Goal: Use online tool/utility: Utilize a website feature to perform a specific function

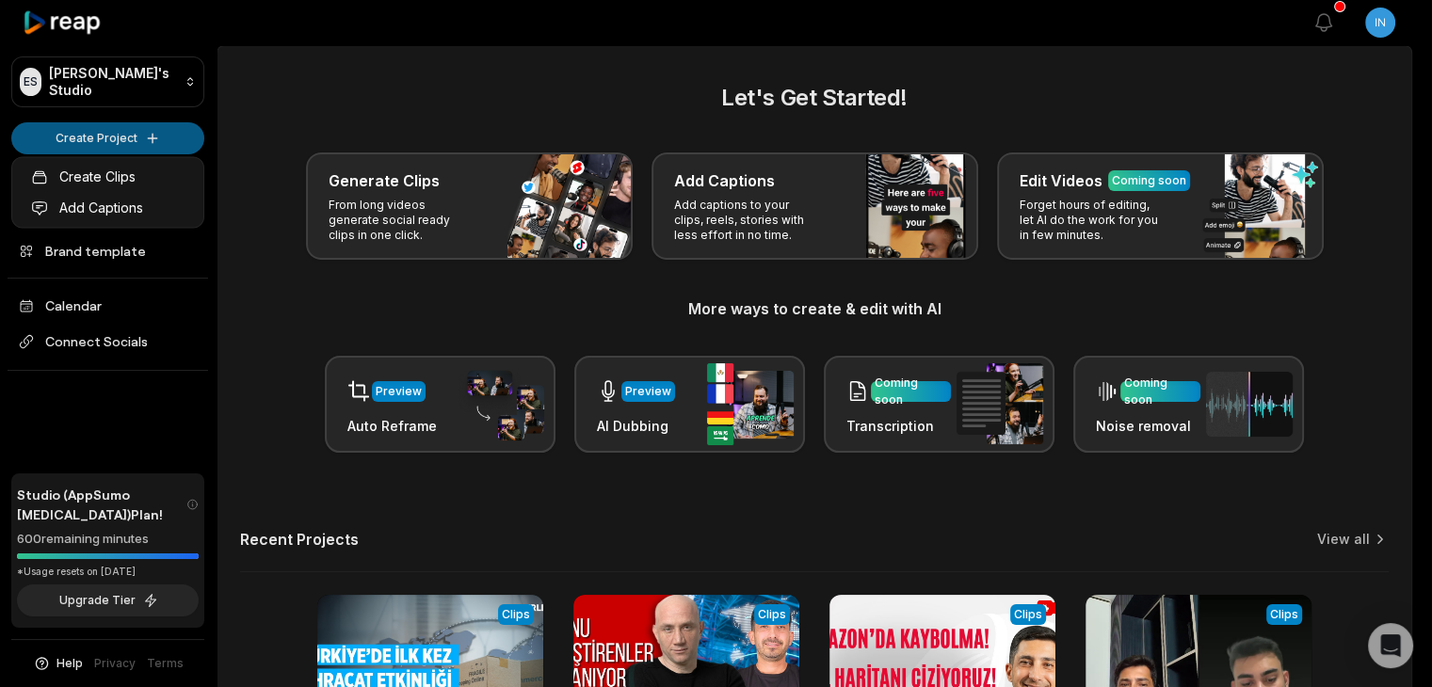
click at [169, 146] on html "ES Eihracat's Studio Create Project Home Projects Brand template Calendar Conne…" at bounding box center [716, 343] width 1432 height 687
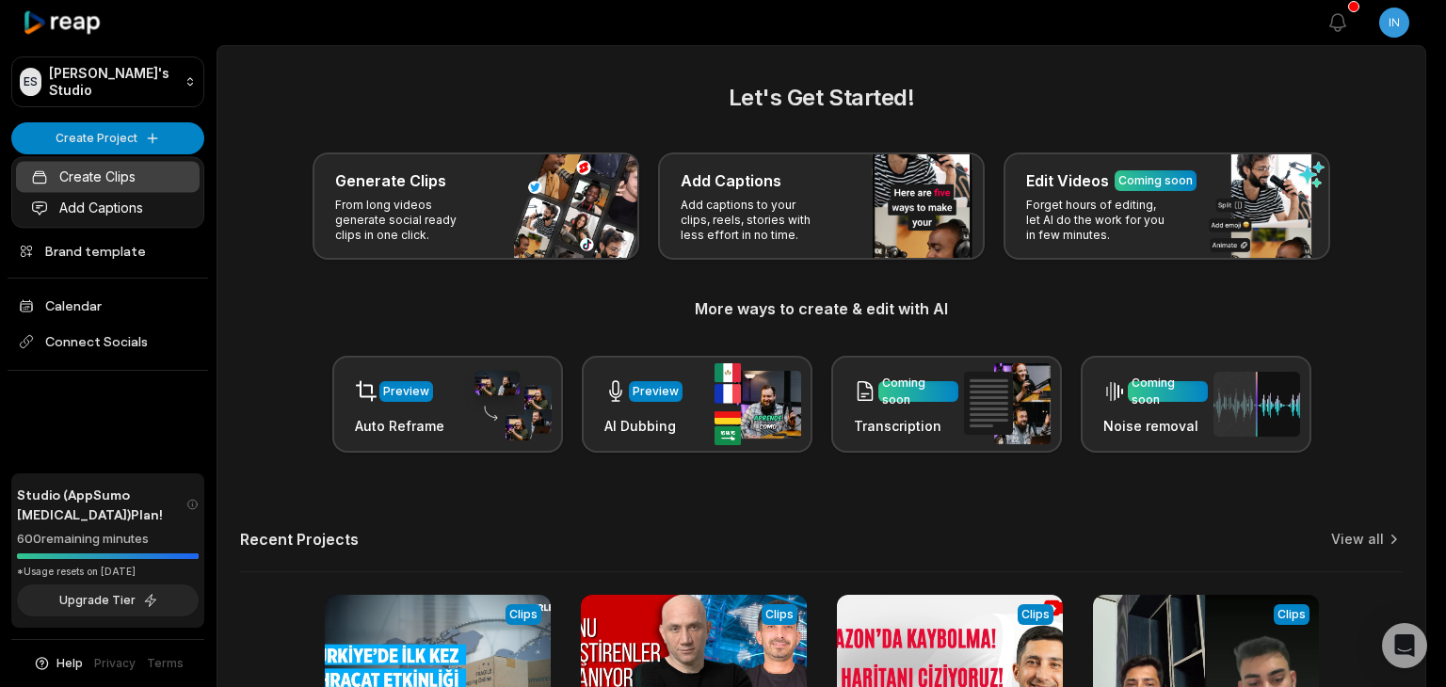
click at [147, 182] on link "Create Clips" at bounding box center [108, 176] width 184 height 31
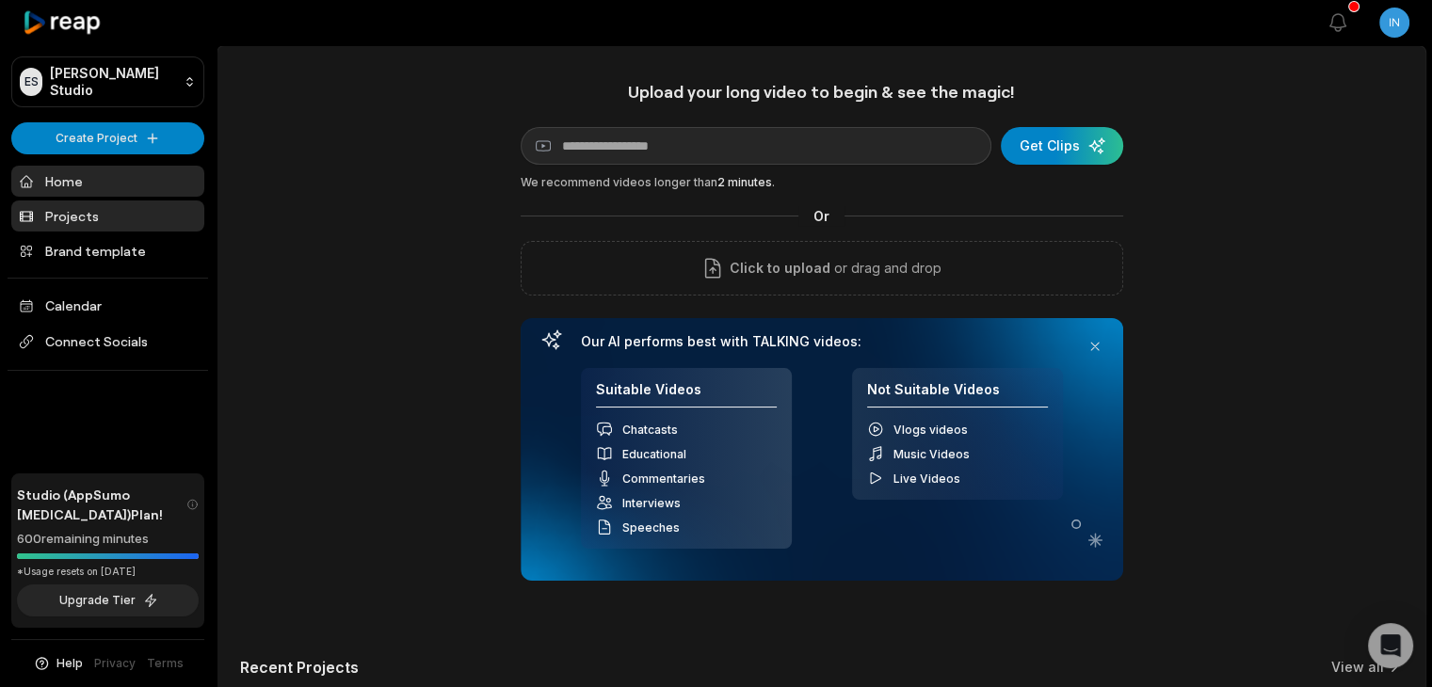
click at [133, 208] on link "Projects" at bounding box center [107, 216] width 193 height 31
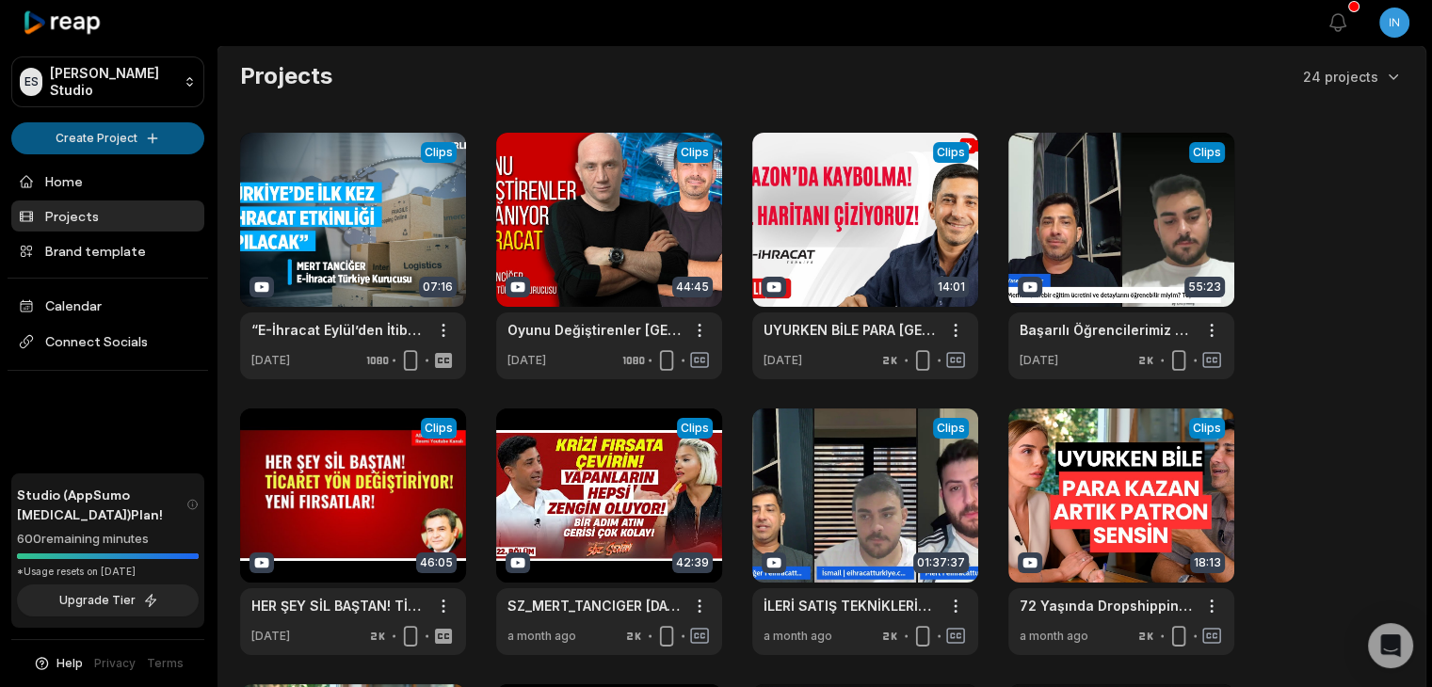
click at [135, 140] on html "ES [PERSON_NAME] Studio Create Project Home Projects Brand template Calendar Co…" at bounding box center [716, 343] width 1432 height 687
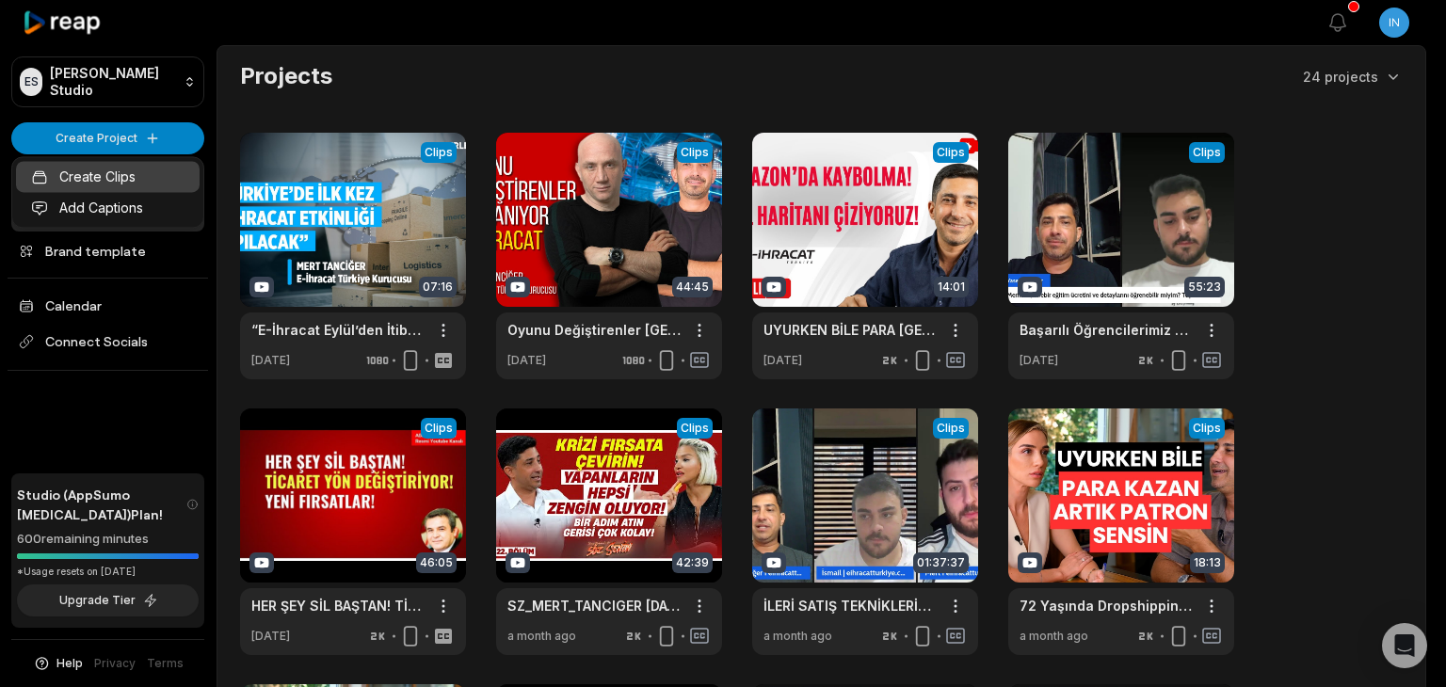
click at [131, 175] on link "Create Clips" at bounding box center [108, 176] width 184 height 31
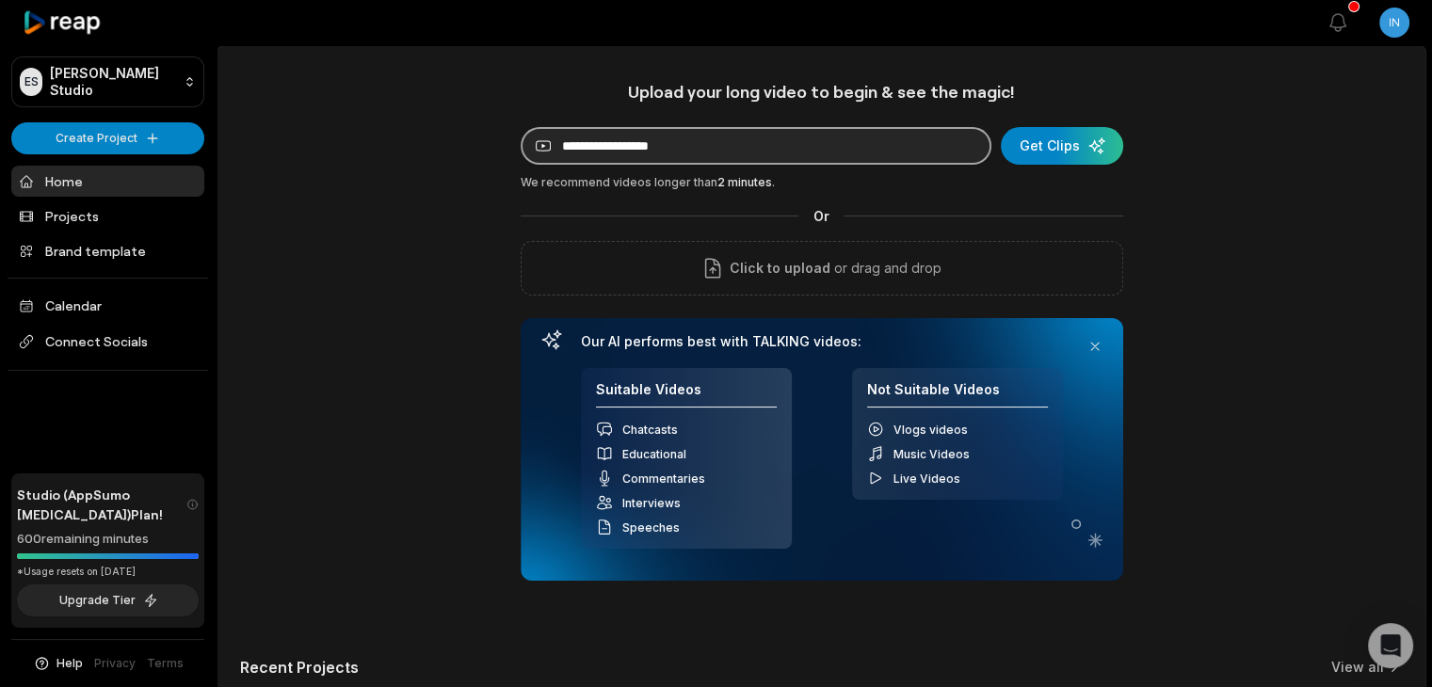
click at [696, 146] on input at bounding box center [756, 146] width 471 height 38
paste input "**********"
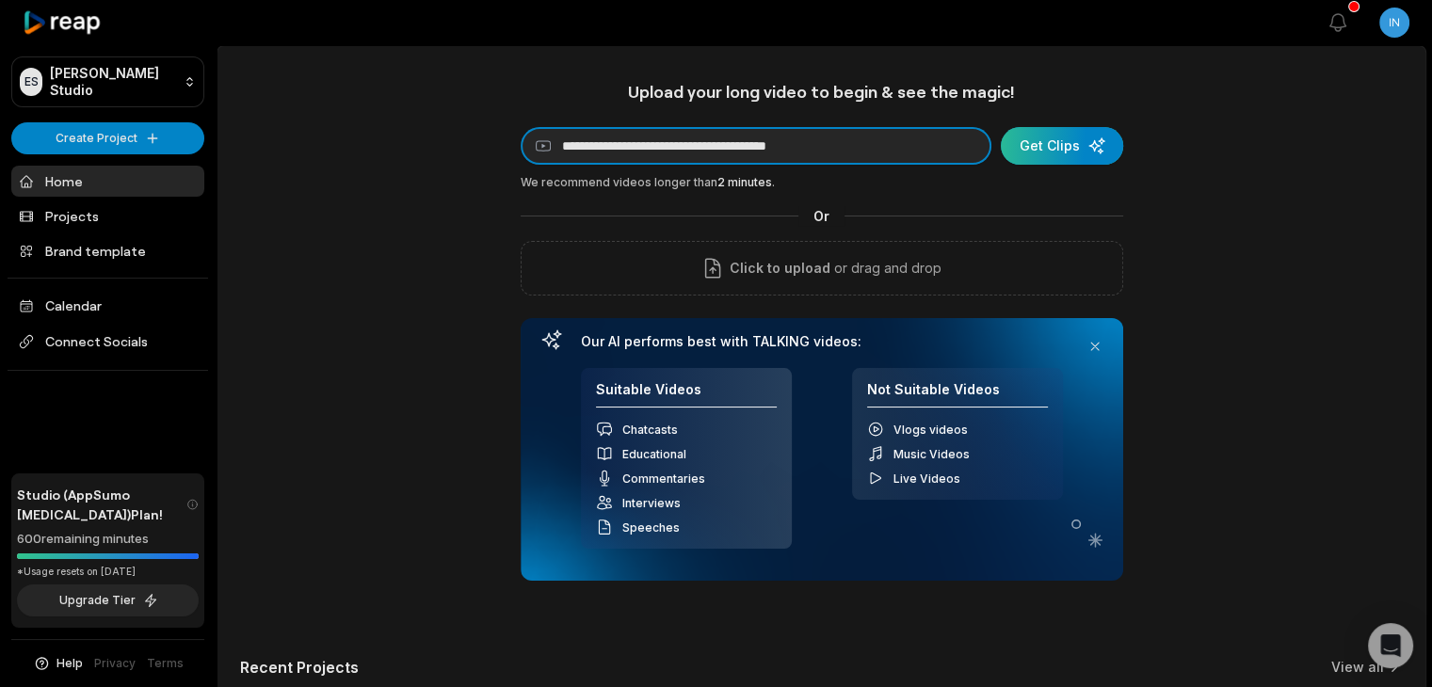
type input "**********"
click at [1098, 156] on div "submit" at bounding box center [1062, 146] width 122 height 38
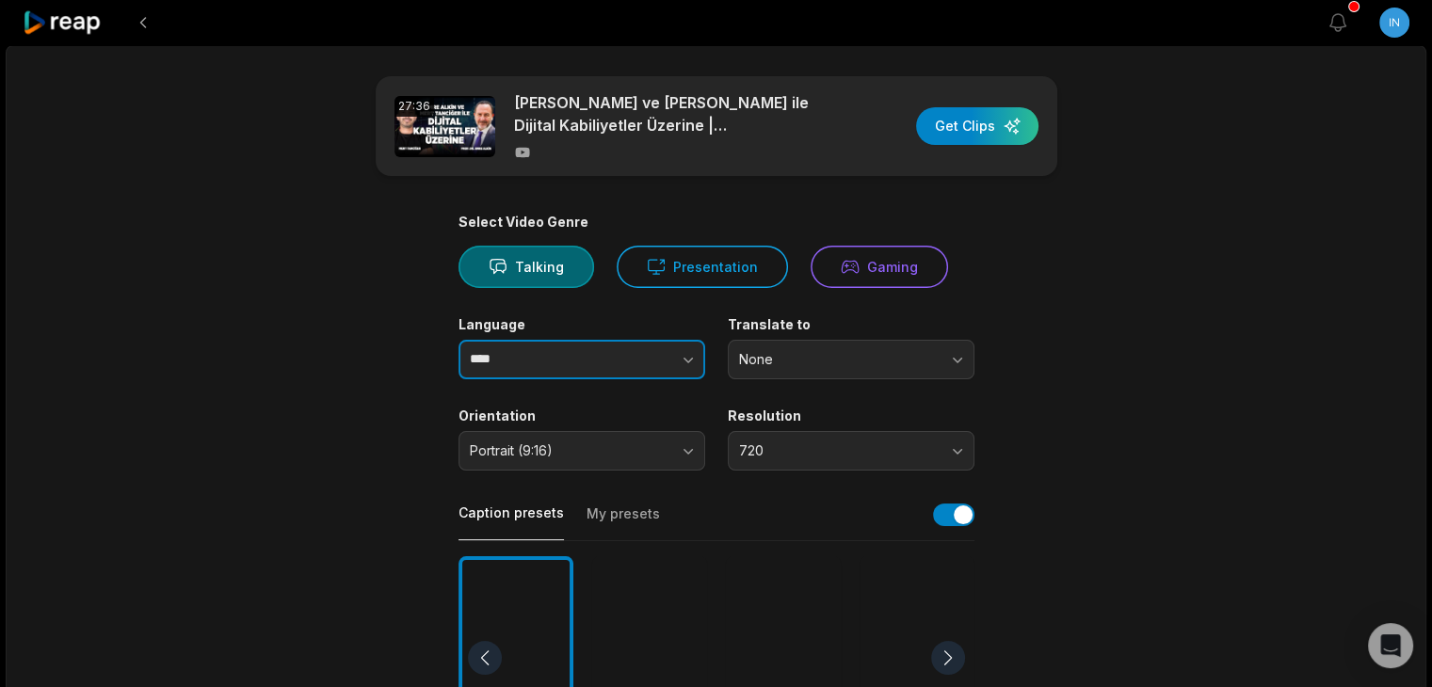
click at [542, 344] on input "****" at bounding box center [582, 360] width 247 height 40
type input "*"
click at [542, 344] on input "*" at bounding box center [582, 360] width 247 height 40
type input "*"
type input "*******"
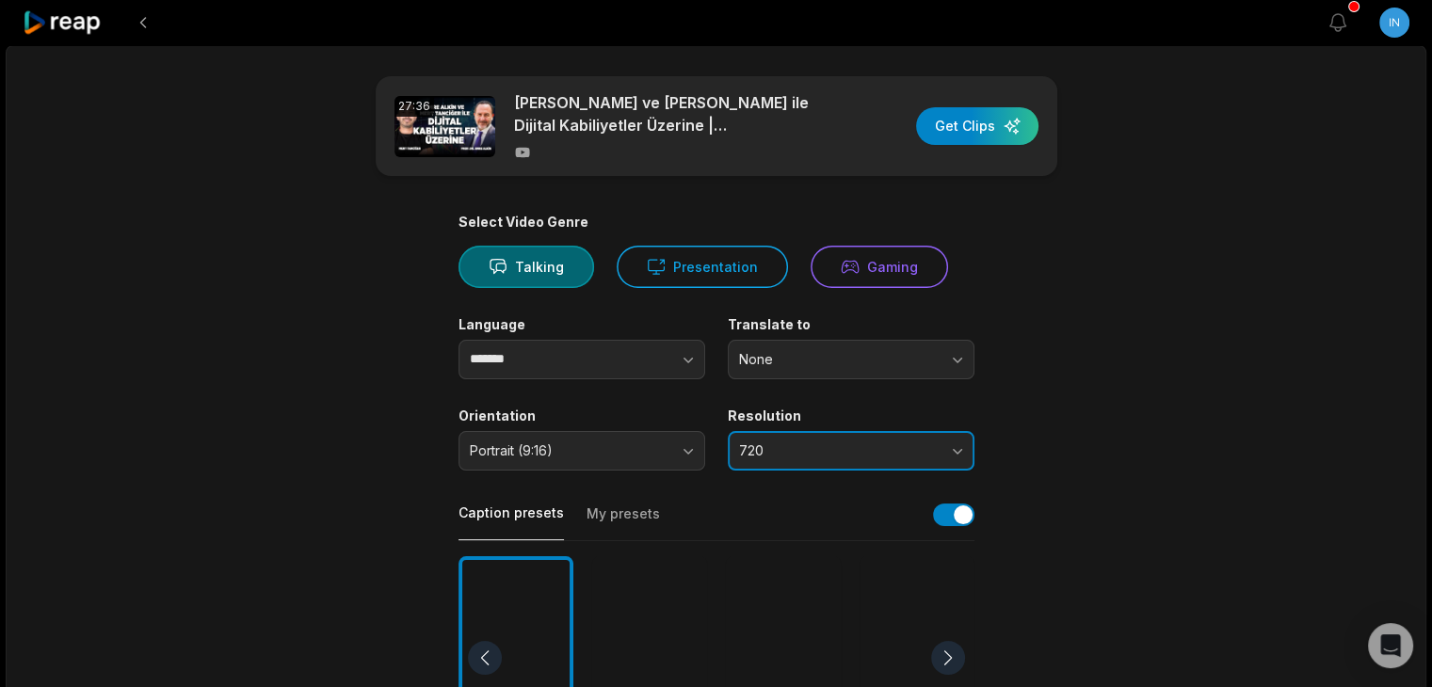
click at [769, 442] on span "720" at bounding box center [838, 450] width 198 height 17
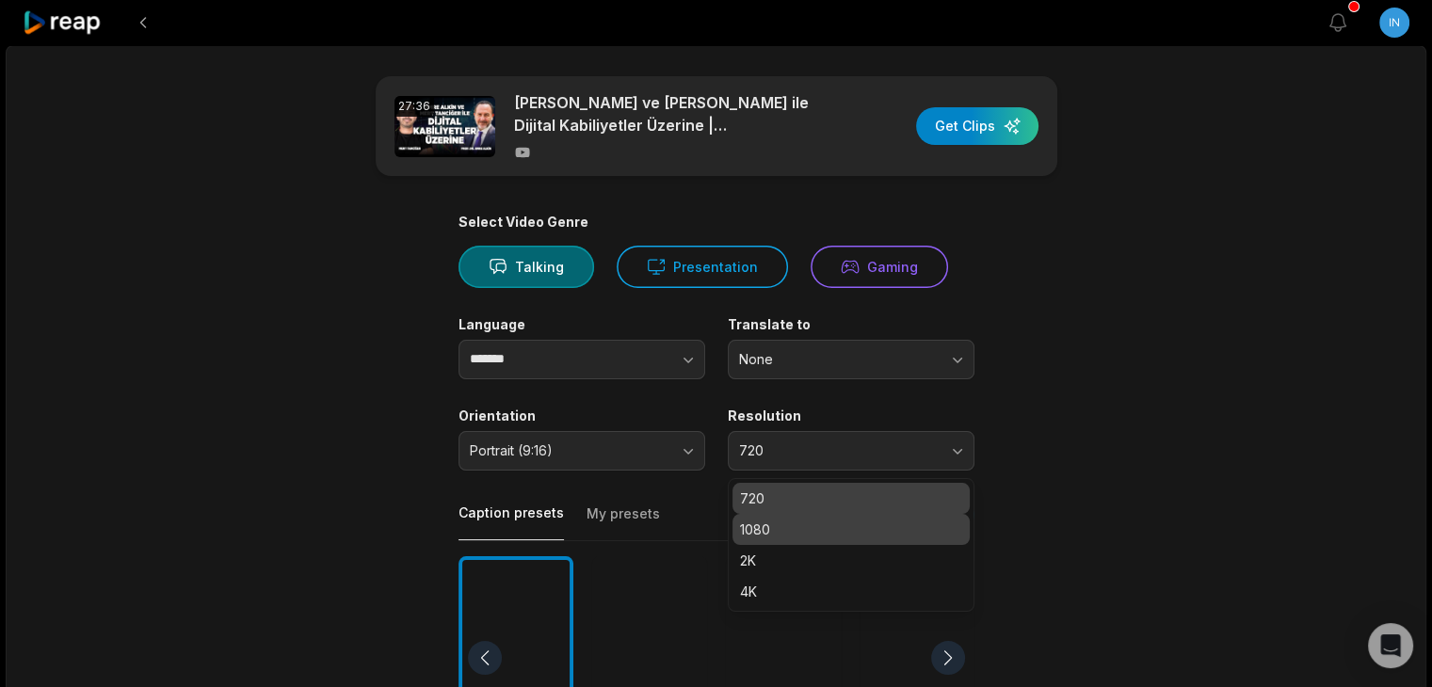
click at [780, 517] on div "1080" at bounding box center [850, 529] width 237 height 31
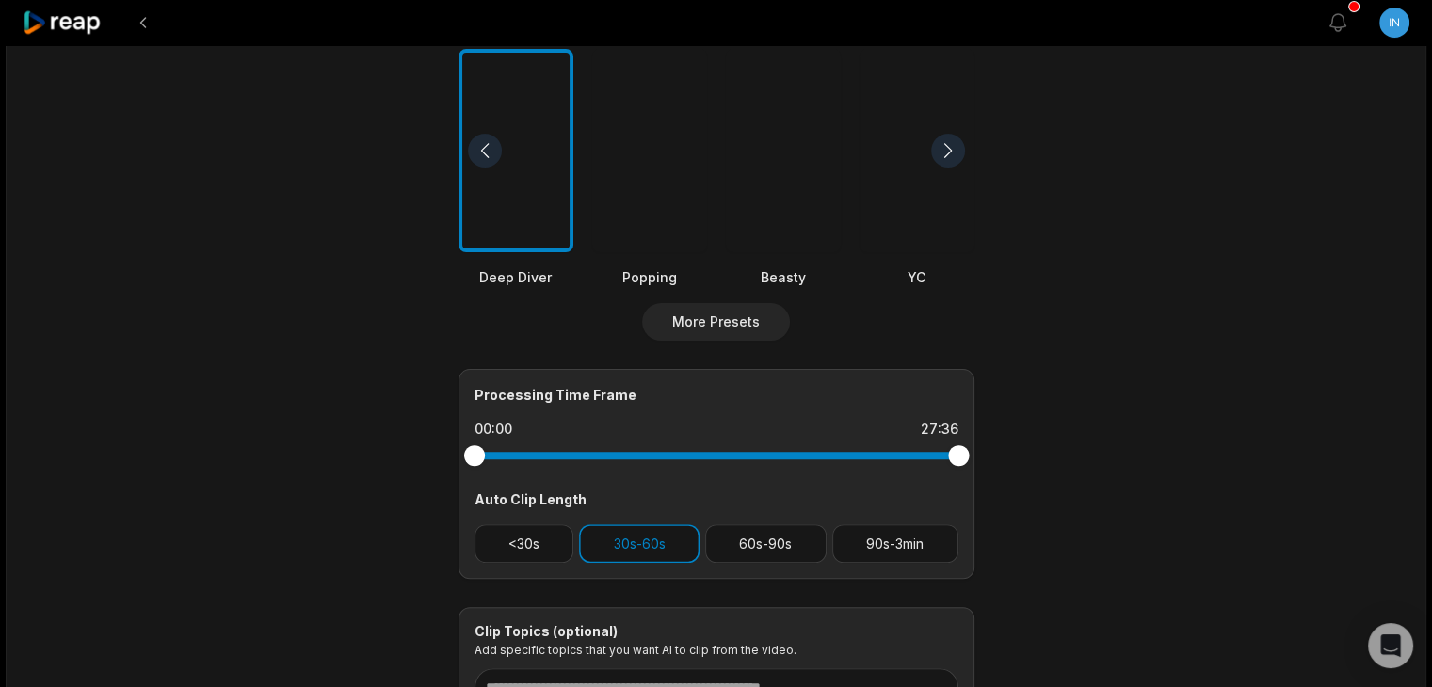
scroll to position [523, 0]
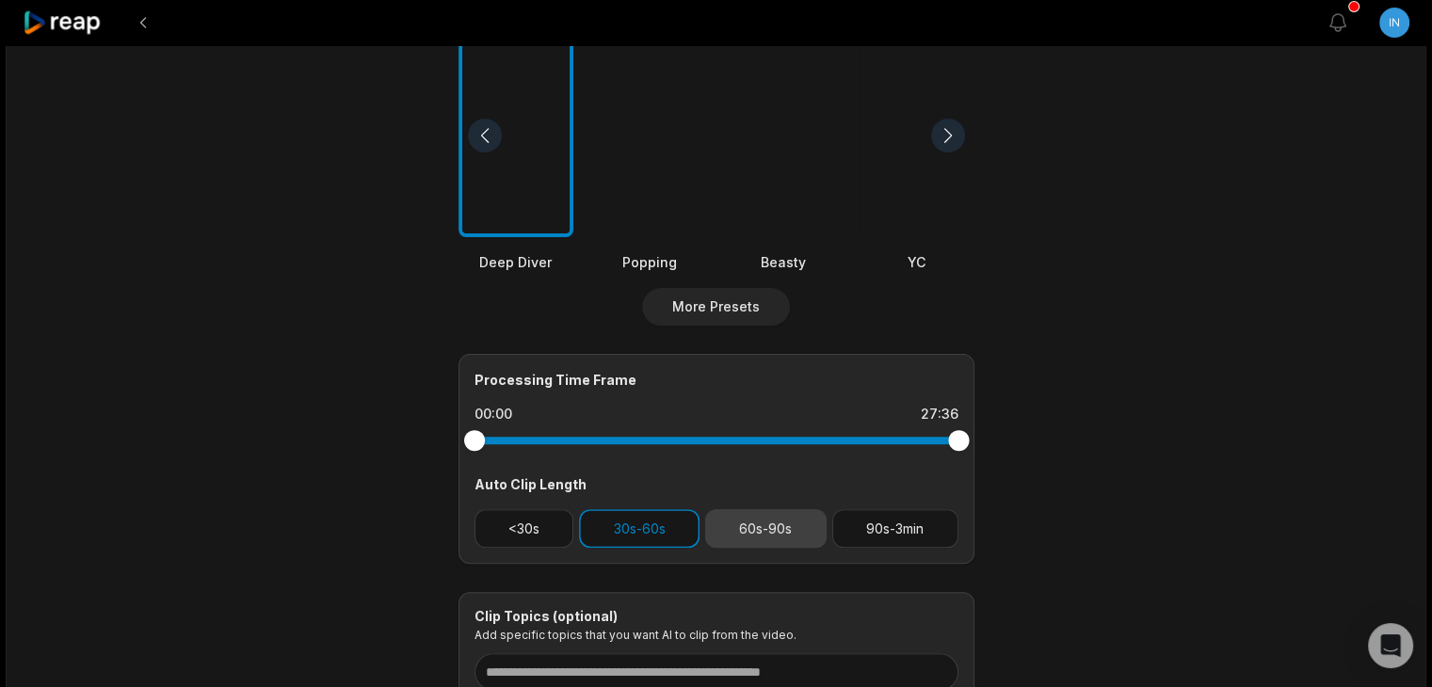
click at [742, 530] on button "60s-90s" at bounding box center [765, 528] width 121 height 39
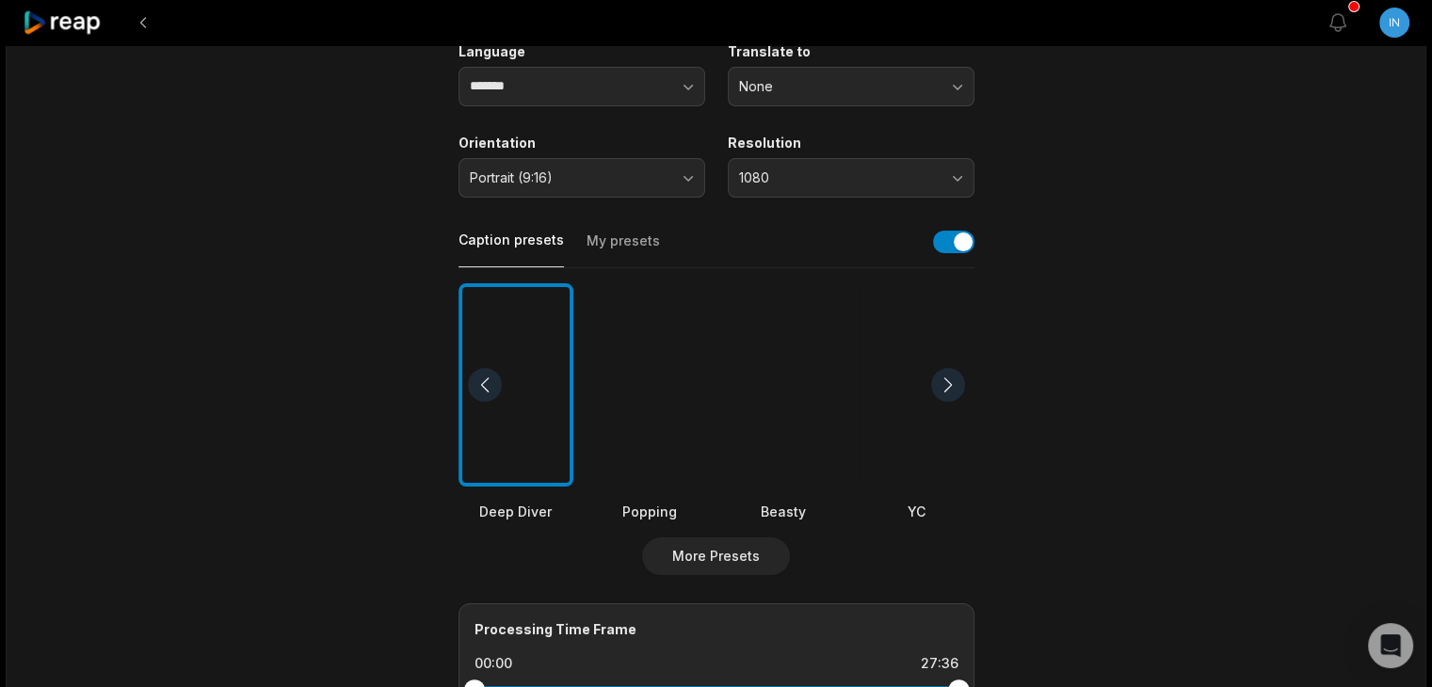
scroll to position [0, 0]
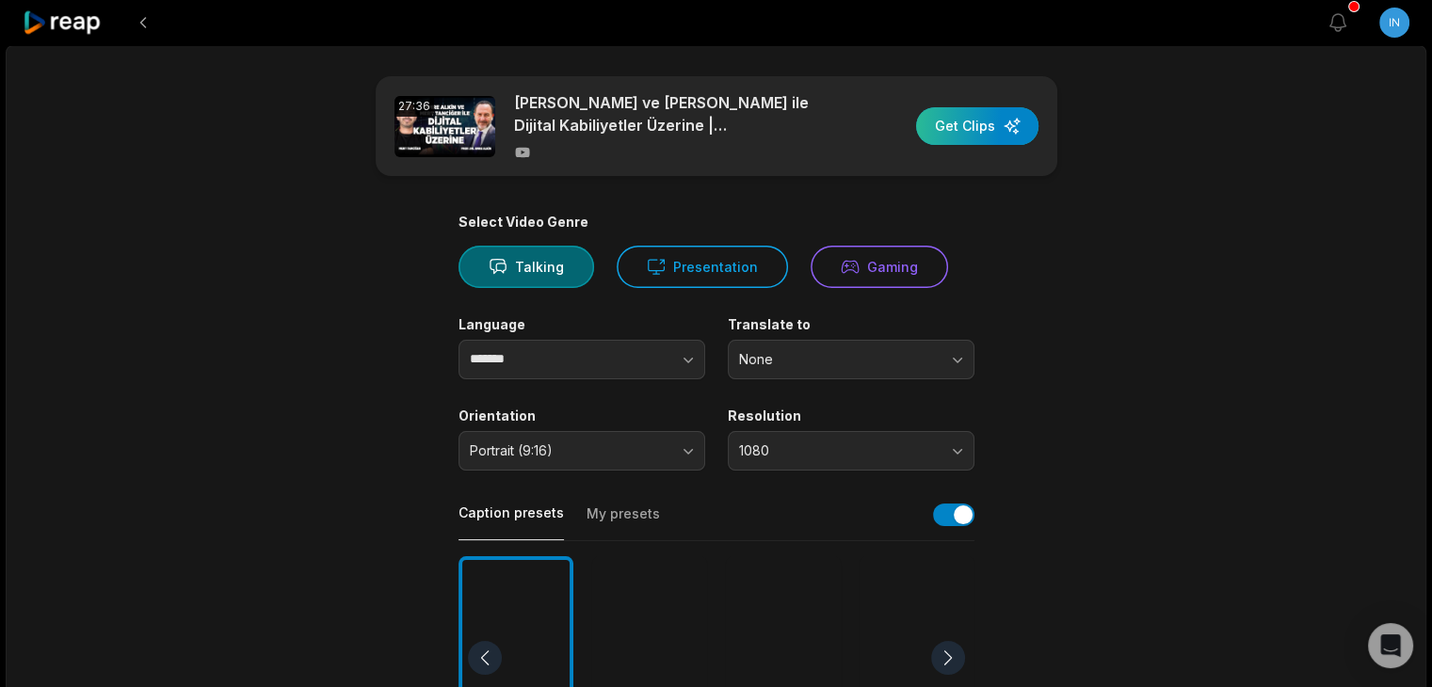
click at [998, 126] on div "button" at bounding box center [977, 126] width 122 height 38
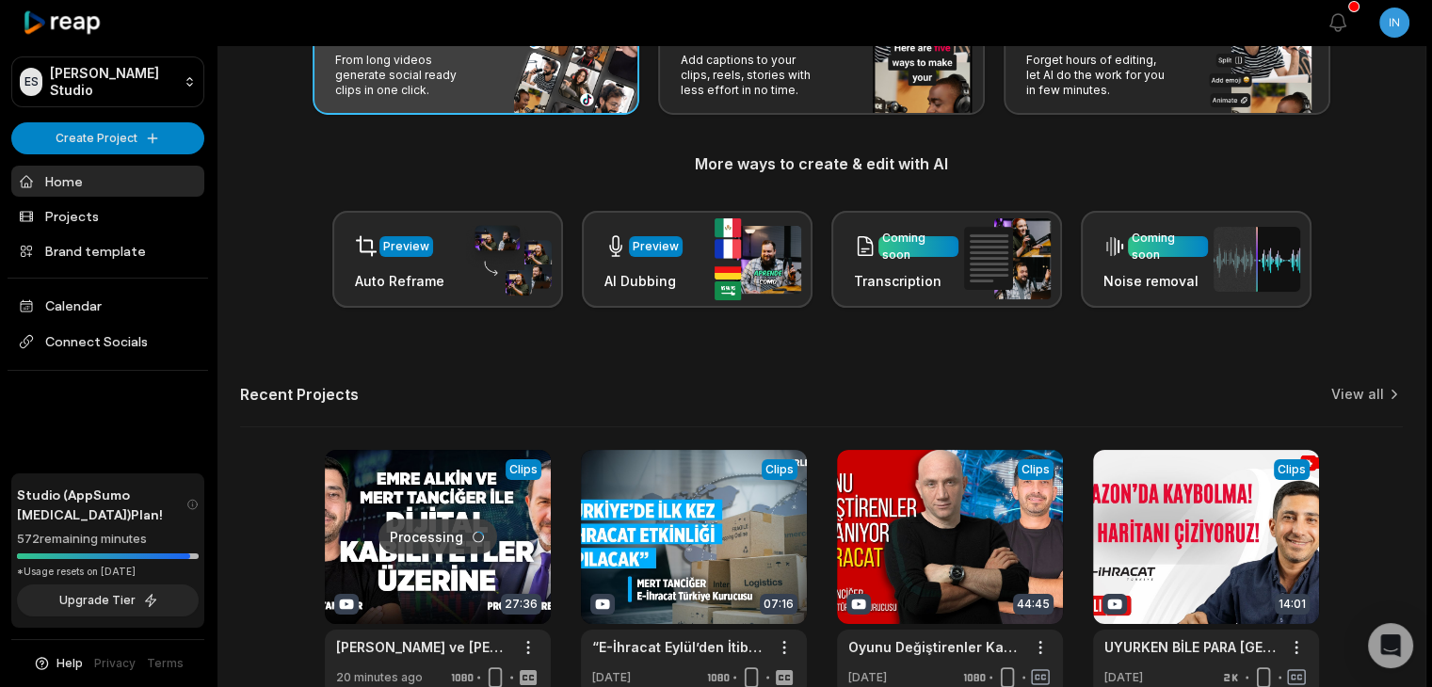
scroll to position [252, 0]
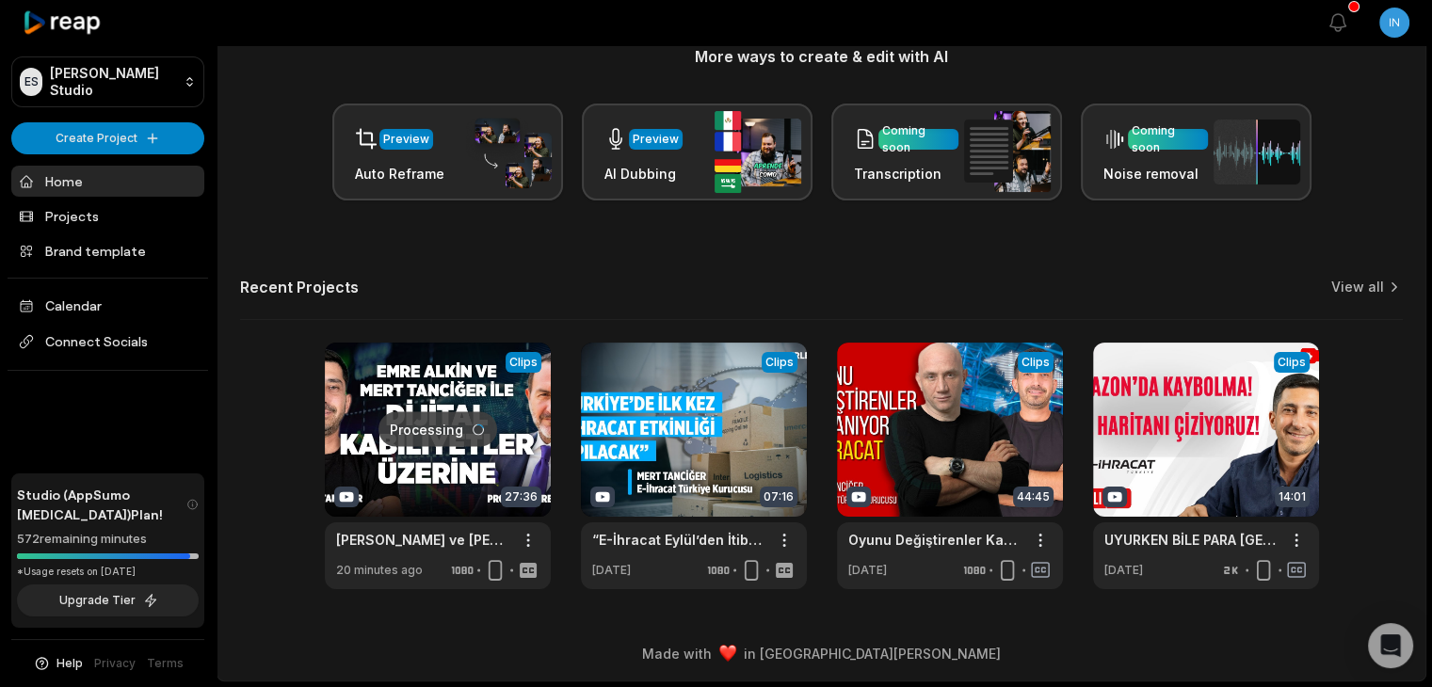
click at [441, 434] on link at bounding box center [438, 466] width 226 height 247
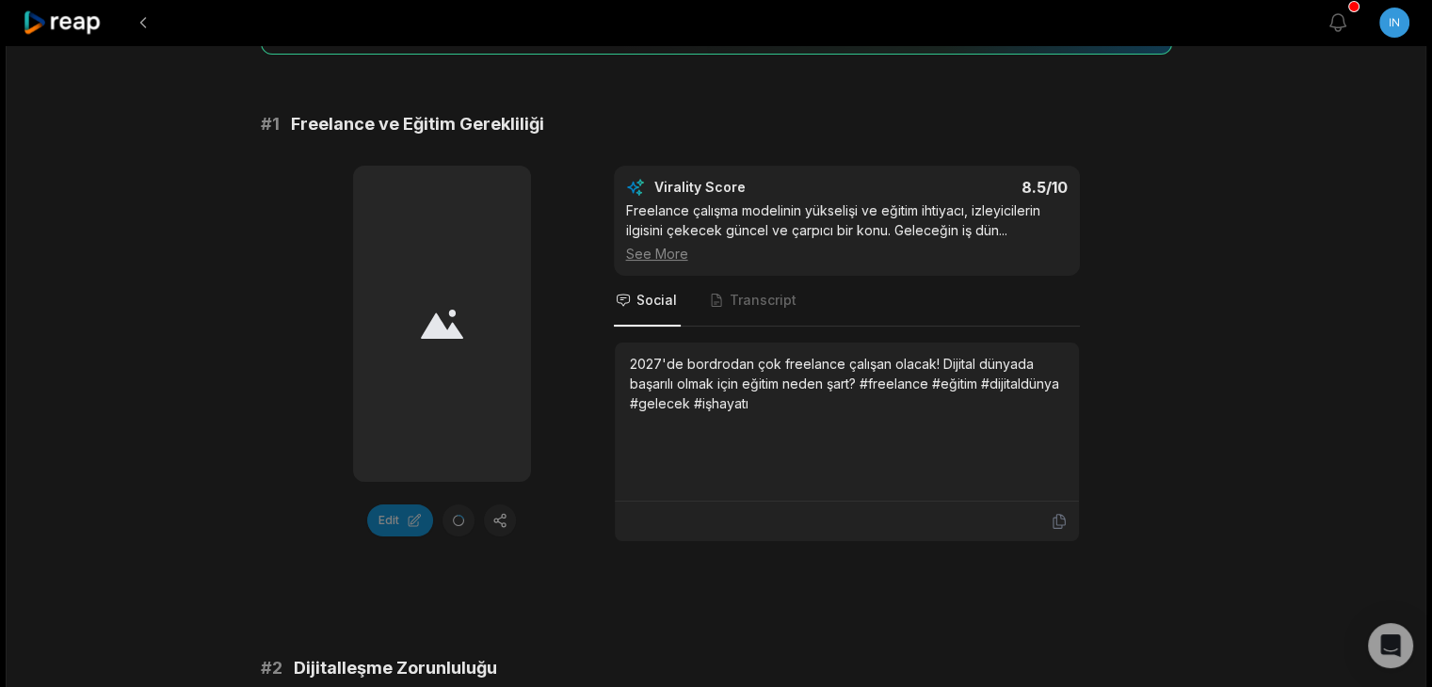
scroll to position [275, 0]
click at [749, 296] on span "Transcript" at bounding box center [763, 298] width 67 height 19
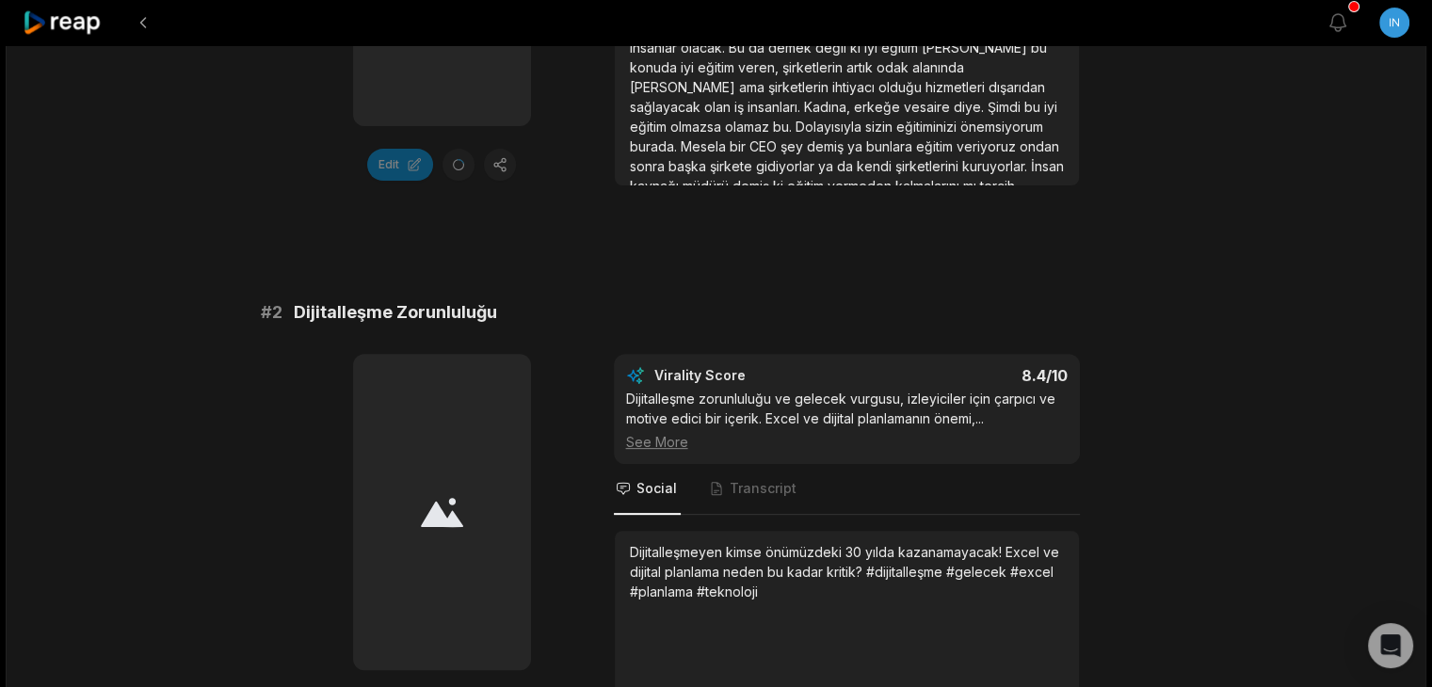
scroll to position [708, 0]
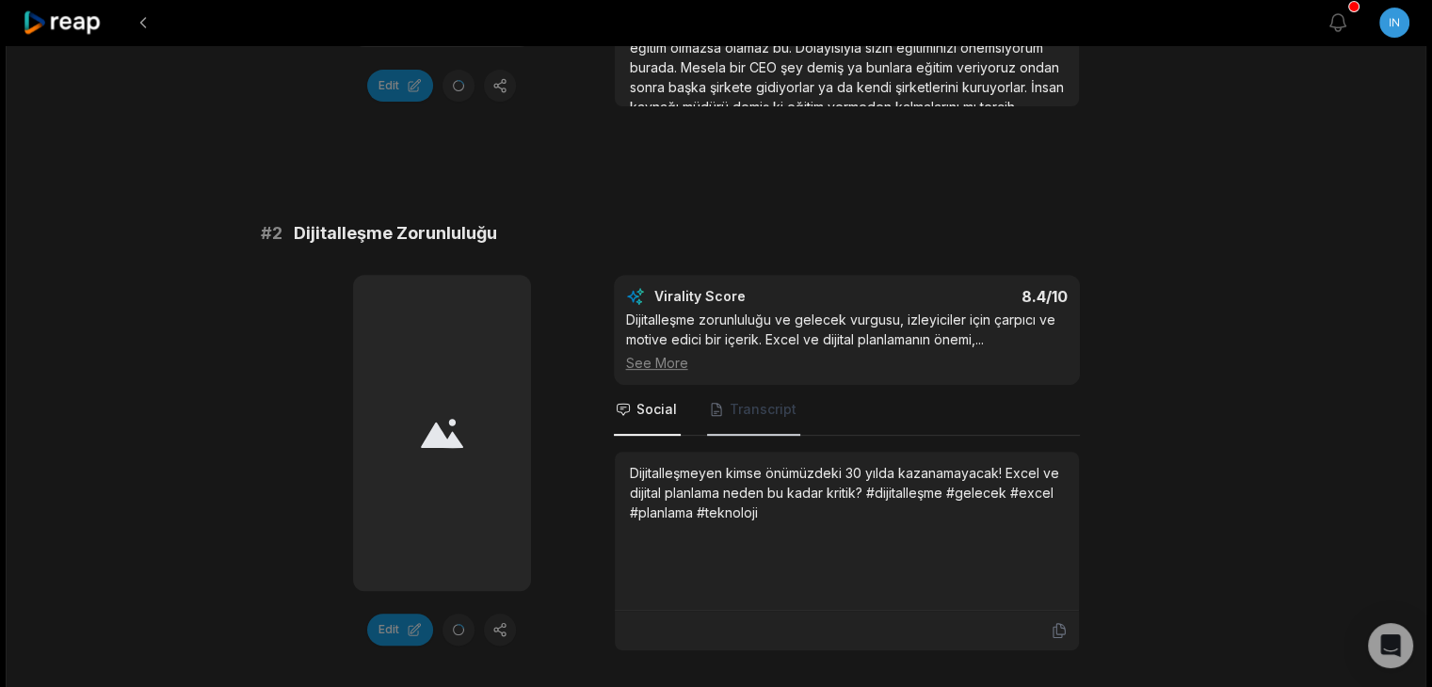
click at [770, 406] on span "Transcript" at bounding box center [763, 409] width 67 height 19
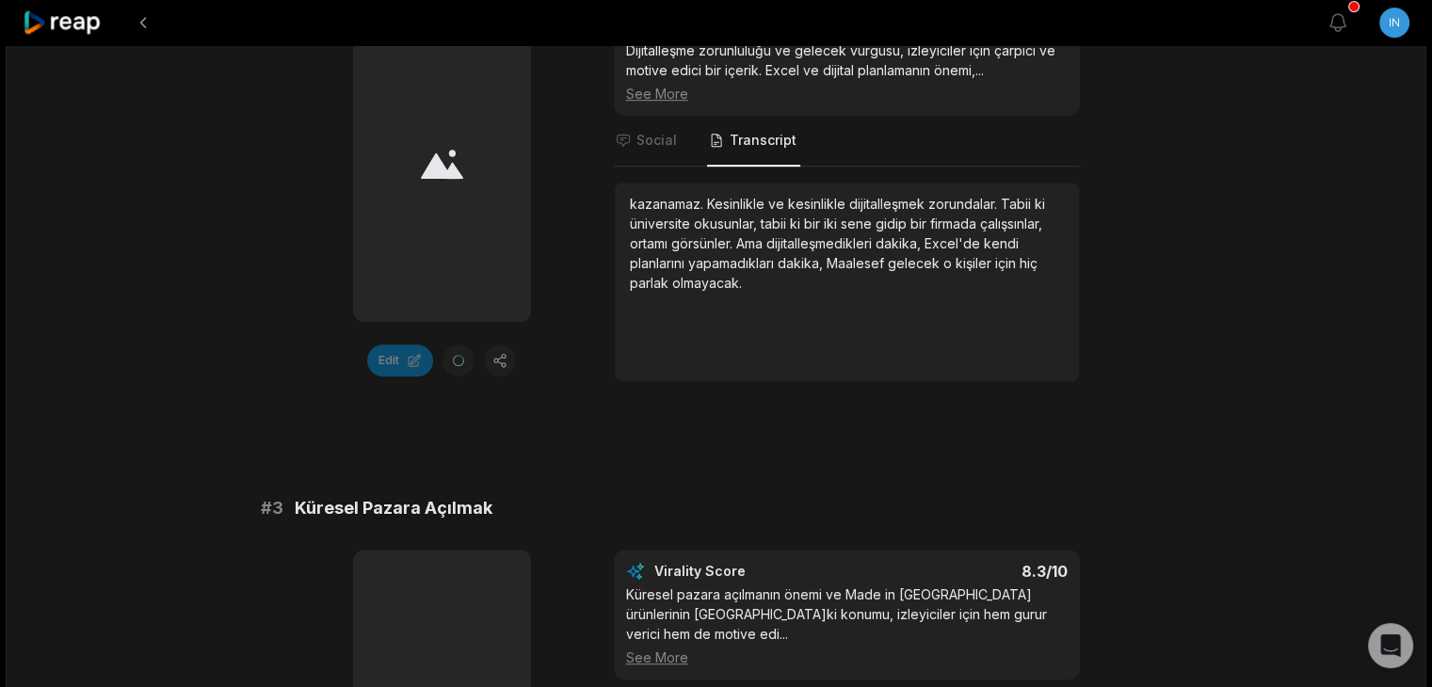
scroll to position [851, 0]
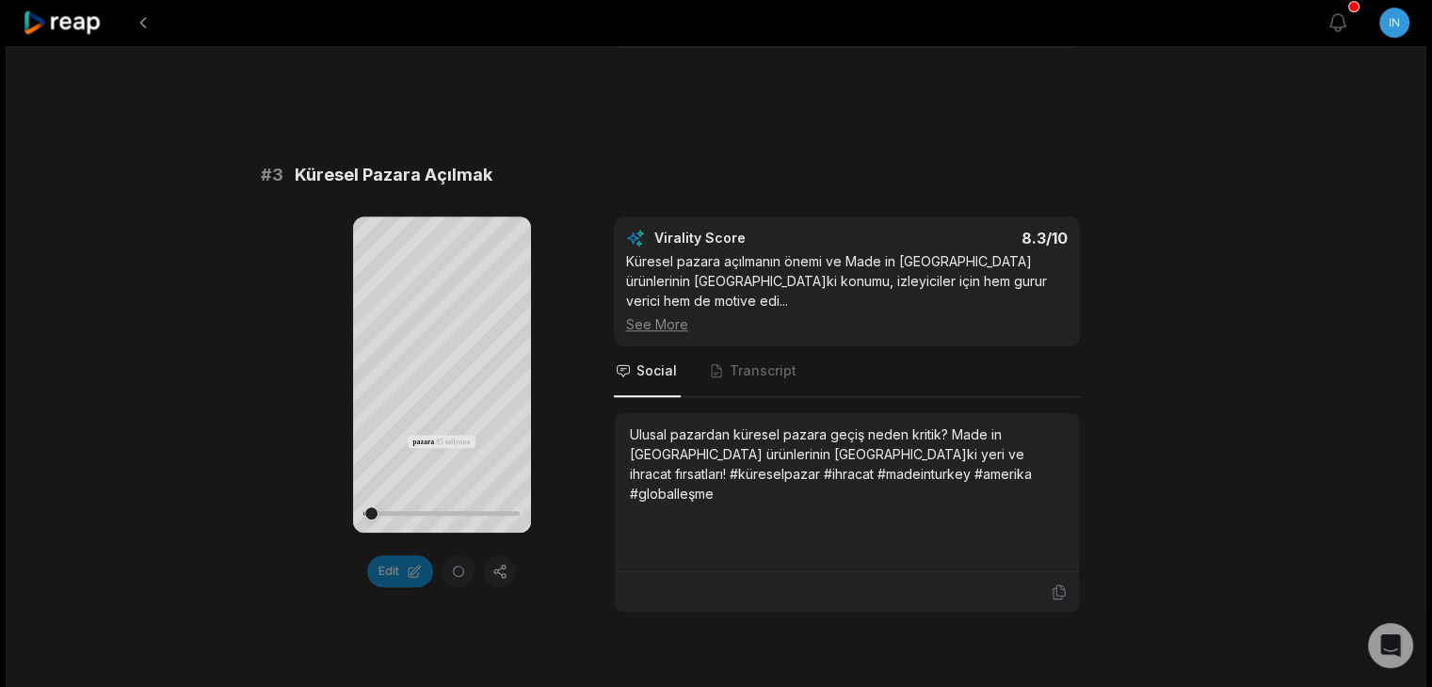
scroll to position [1294, 0]
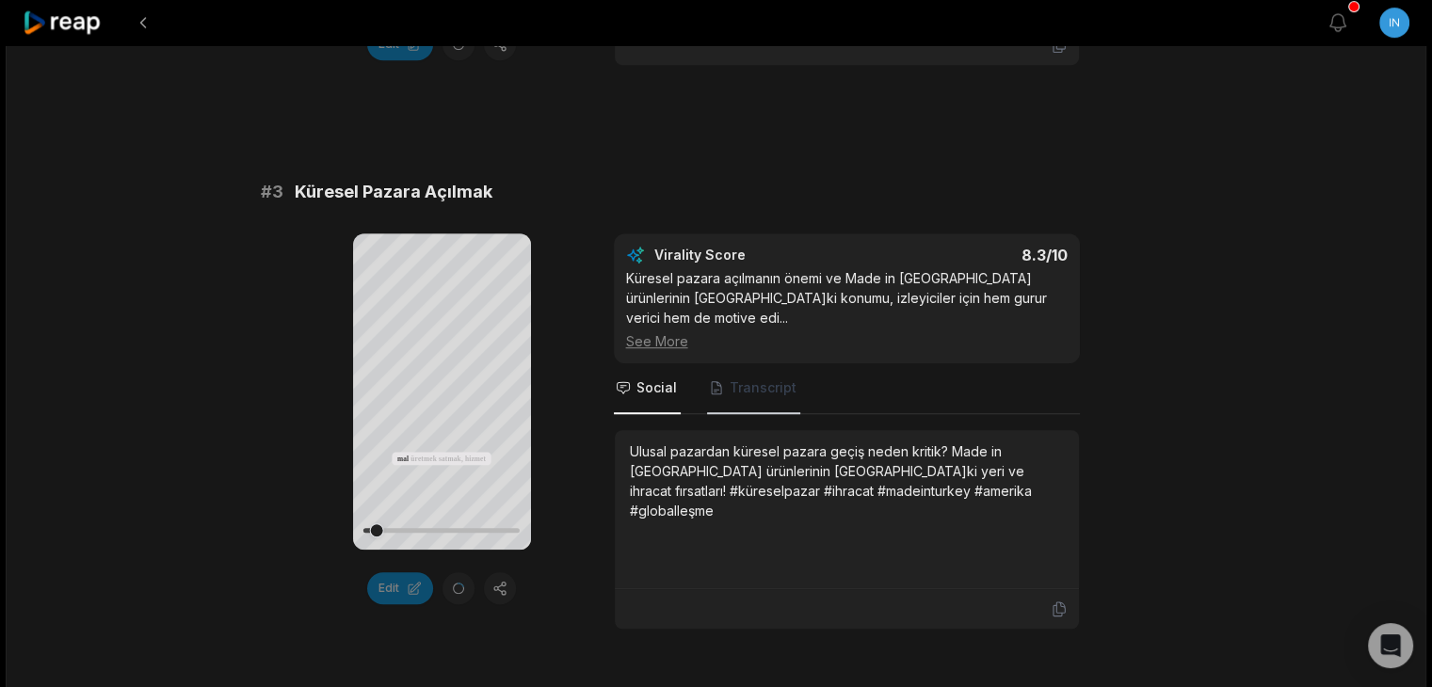
click at [752, 370] on span "Transcript" at bounding box center [753, 388] width 93 height 51
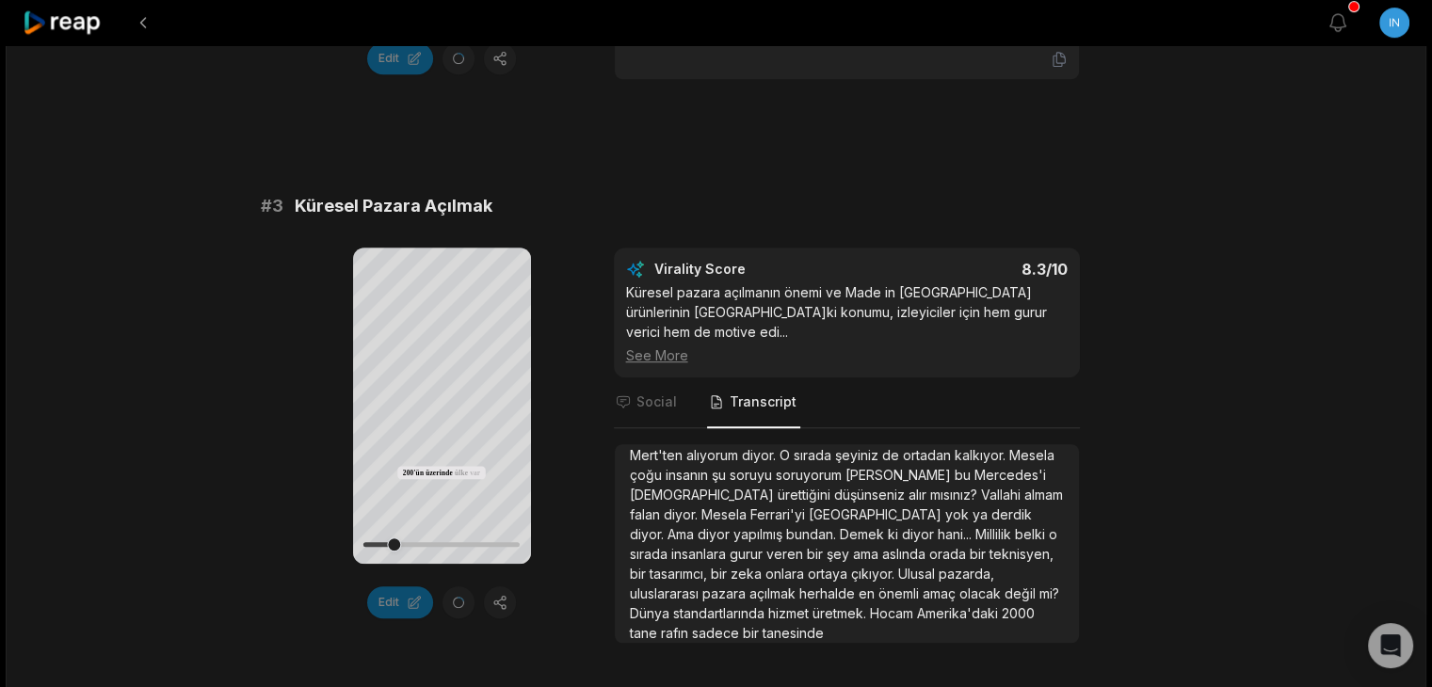
scroll to position [0, 0]
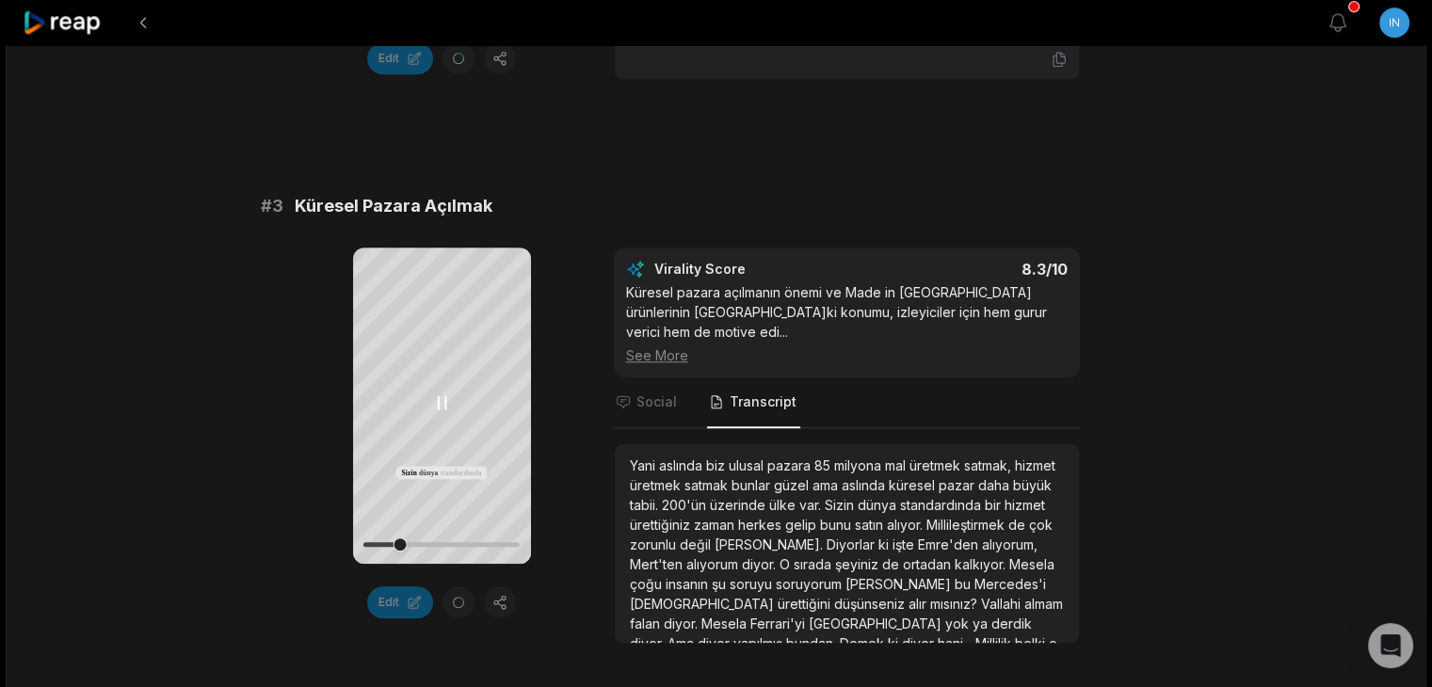
click at [442, 539] on div at bounding box center [441, 544] width 156 height 33
click at [482, 546] on div at bounding box center [441, 544] width 156 height 5
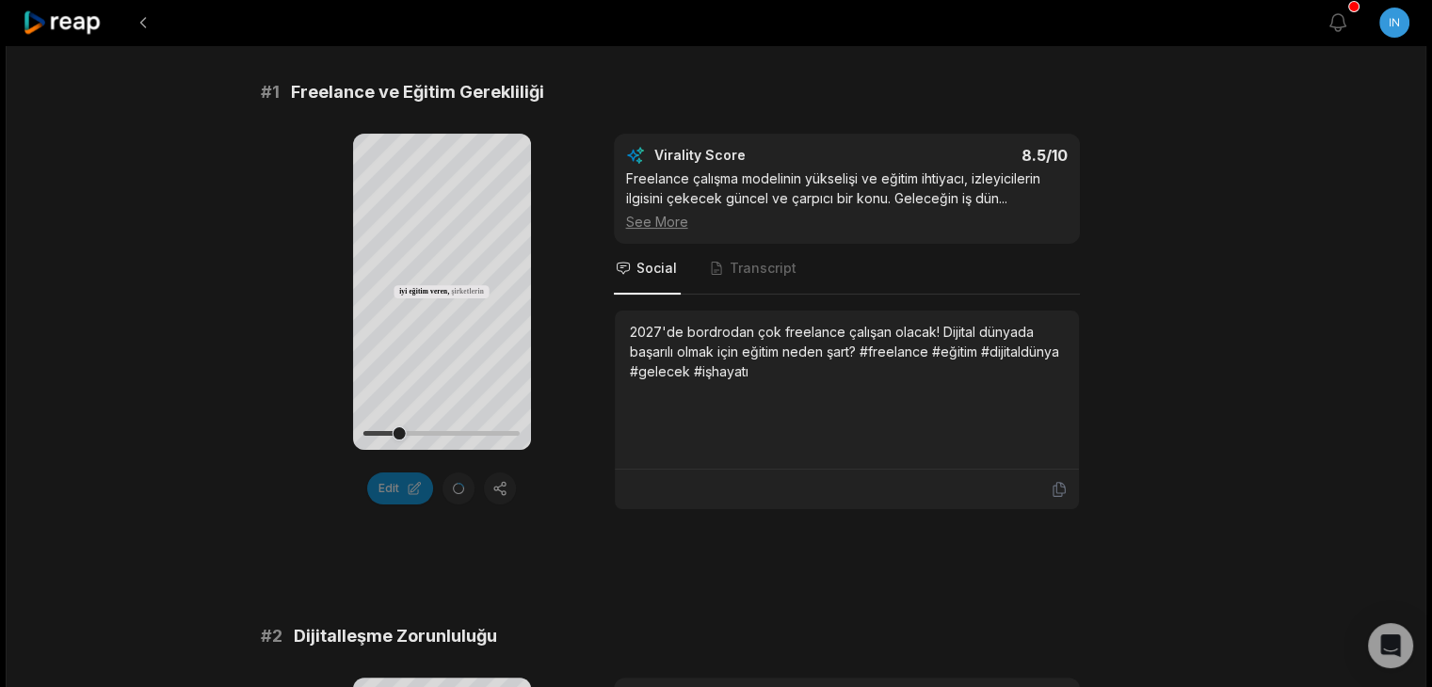
scroll to position [305, 0]
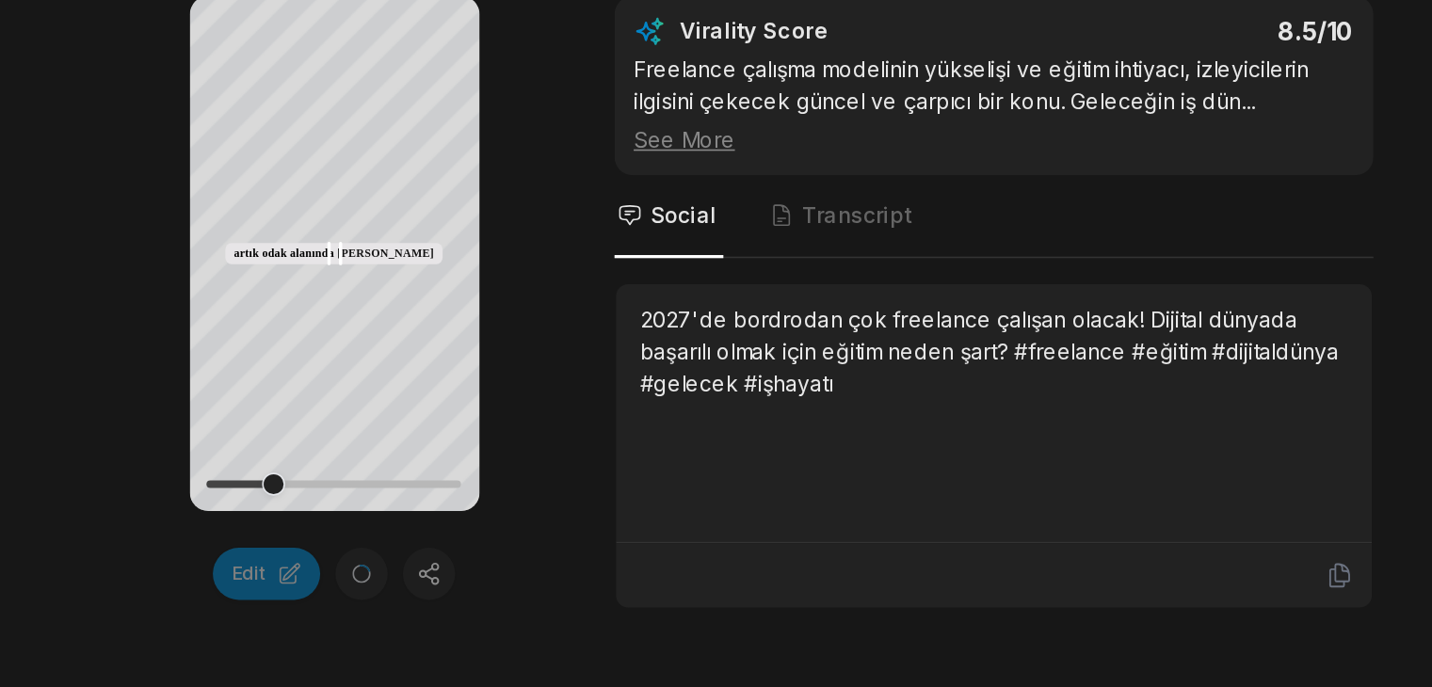
click at [463, 424] on div at bounding box center [441, 433] width 156 height 33
drag, startPoint x: 462, startPoint y: 424, endPoint x: 521, endPoint y: 426, distance: 58.4
click at [520, 426] on div at bounding box center [441, 433] width 156 height 33
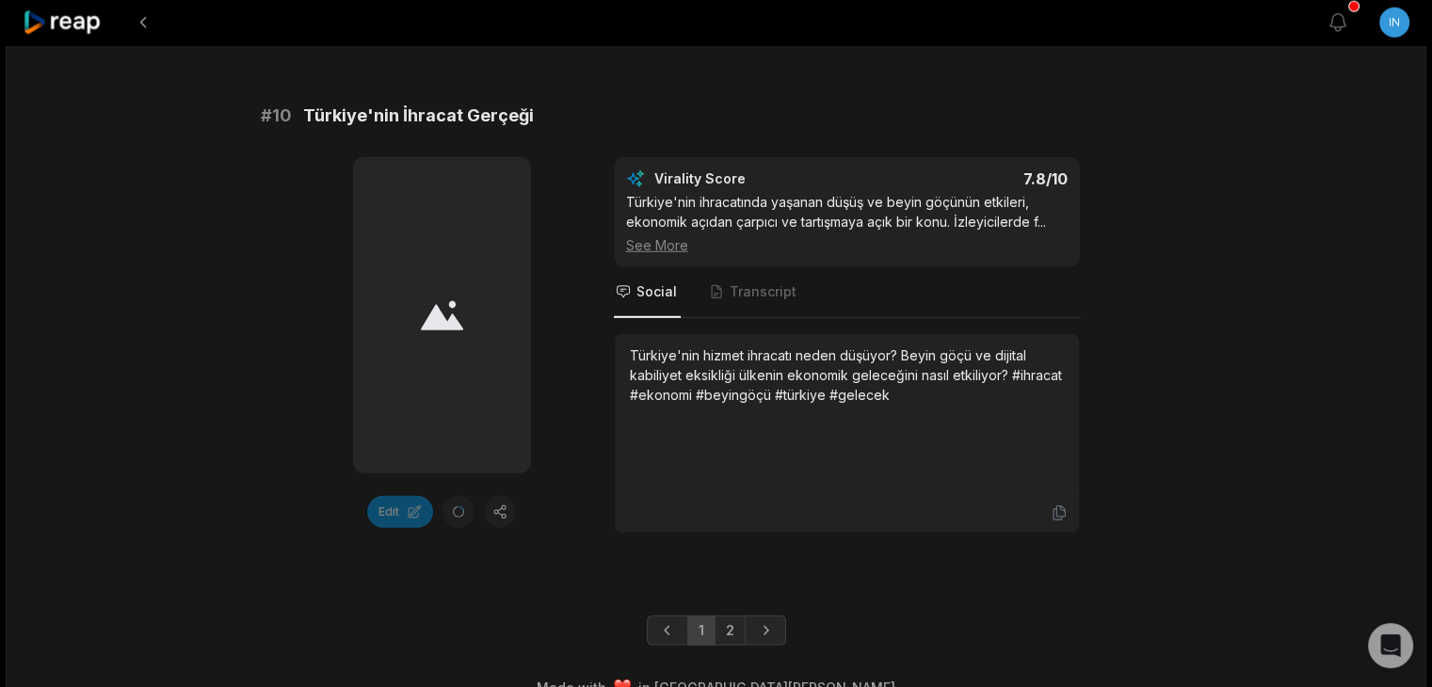
scroll to position [5220, 0]
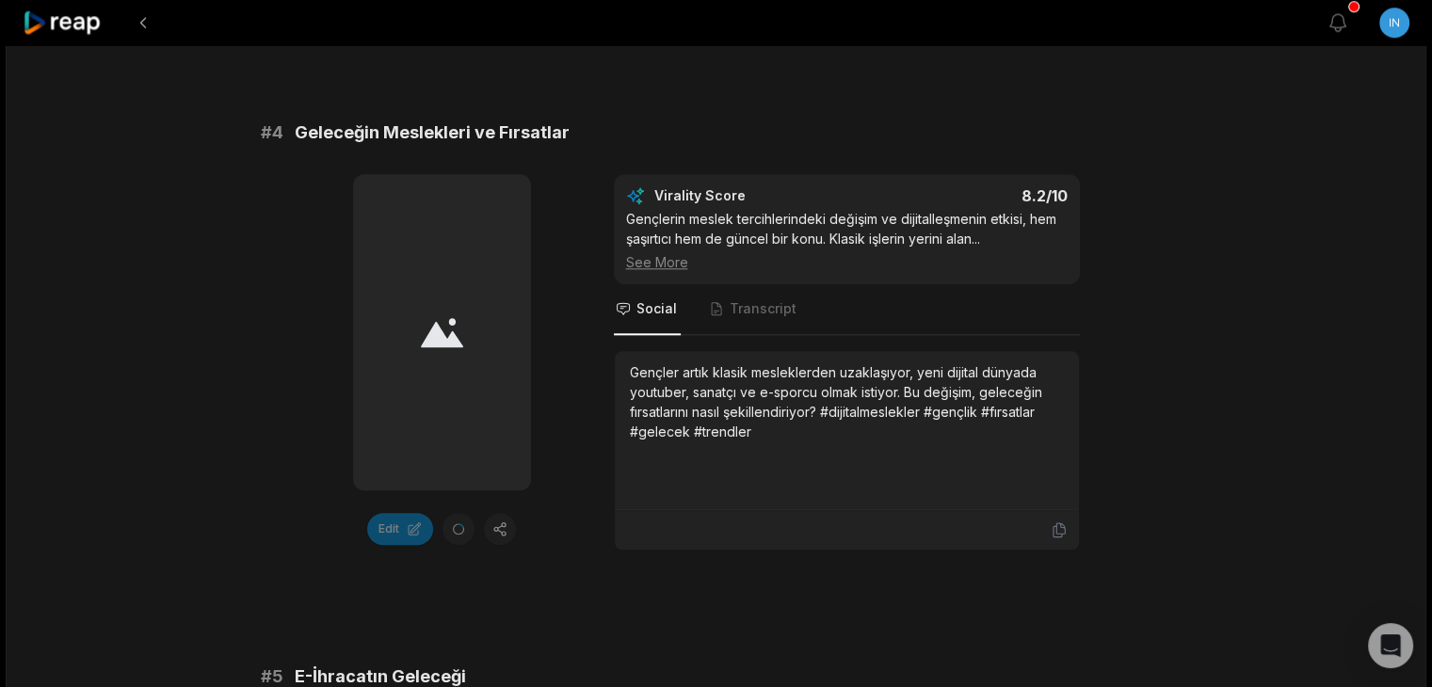
scroll to position [1736, 0]
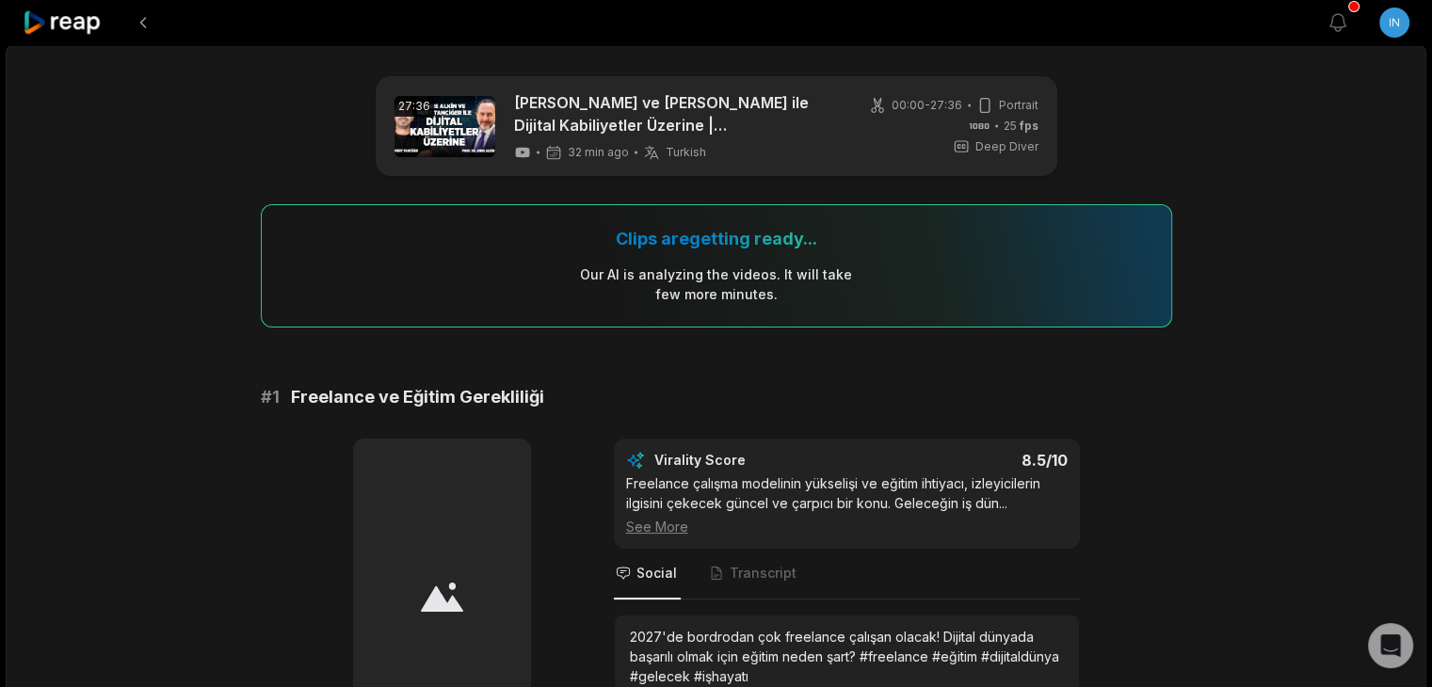
click at [57, 42] on div at bounding box center [63, 22] width 81 height 45
click at [59, 42] on div at bounding box center [63, 22] width 81 height 45
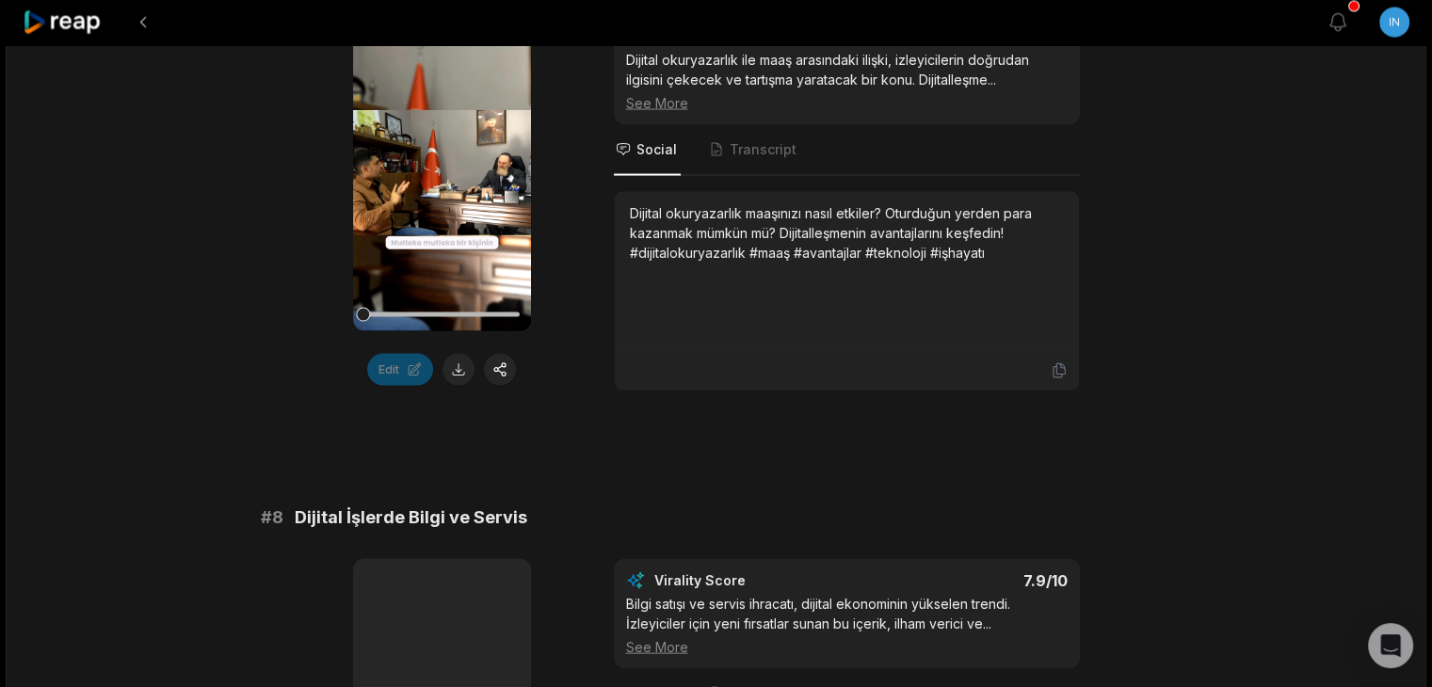
scroll to position [3455, 0]
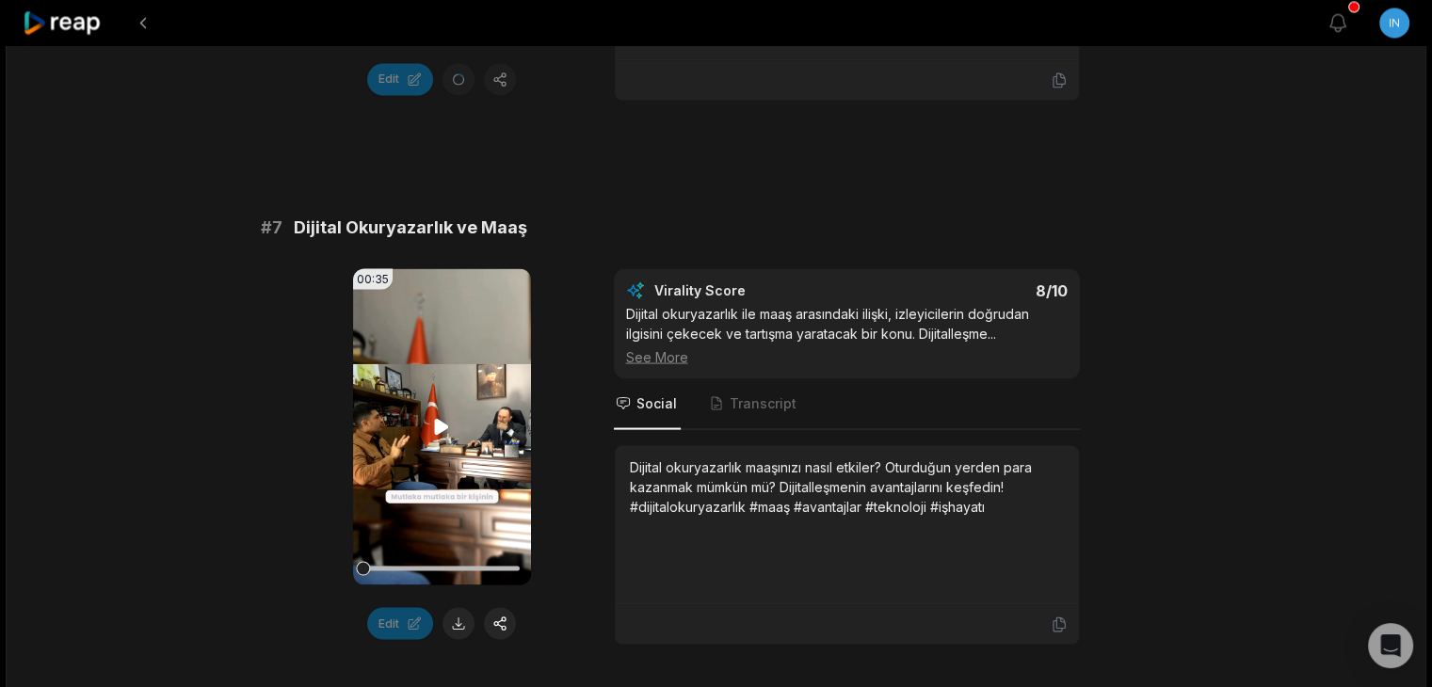
click at [442, 441] on video "Your browser does not support mp4 format." at bounding box center [442, 426] width 178 height 316
